Goal: Transaction & Acquisition: Purchase product/service

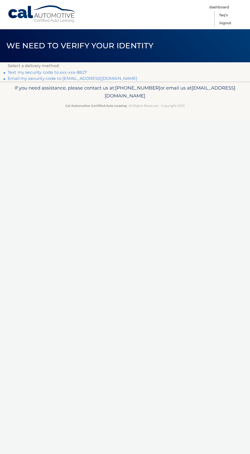
click at [82, 72] on link "Text my security code to xxx-xxx-8827" at bounding box center [47, 72] width 79 height 5
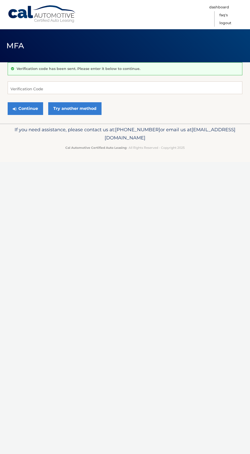
click at [77, 71] on p "Verification code has been sent. Please enter it below to continue." at bounding box center [78, 68] width 123 height 5
click at [88, 84] on input "Verification Code" at bounding box center [125, 87] width 234 height 13
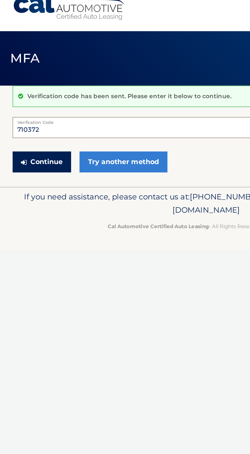
type input "710372"
click at [27, 102] on button "Continue" at bounding box center [25, 108] width 35 height 13
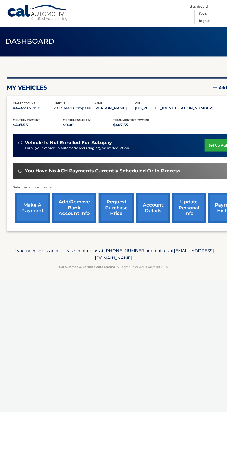
click at [29, 229] on link "make a payment" at bounding box center [36, 228] width 38 height 33
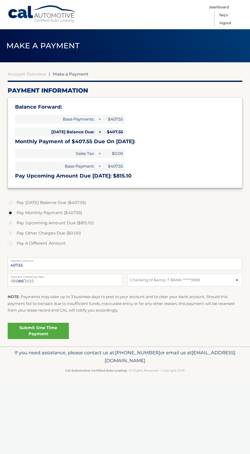
select select "MzAxYzY2MGItZjU2NS00NTM1LWE5OTktZDc5MTg2NWY0MTg2"
click at [54, 333] on link "Submit One Time Payment" at bounding box center [38, 331] width 61 height 16
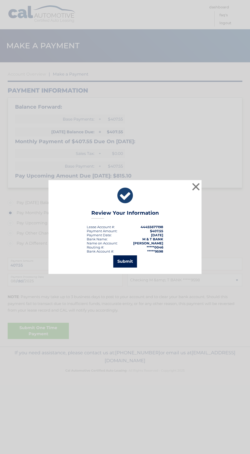
click at [128, 262] on button "Submit" at bounding box center [125, 262] width 24 height 12
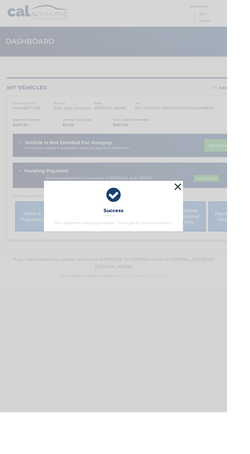
click at [201, 211] on button "×" at bounding box center [195, 206] width 10 height 10
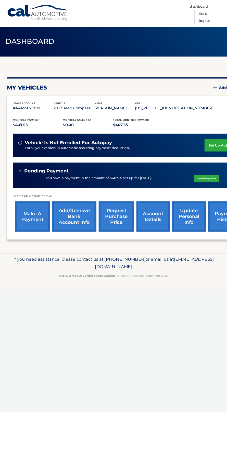
click at [231, 24] on link "Logout" at bounding box center [225, 23] width 12 height 8
